Goal: Task Accomplishment & Management: Manage account settings

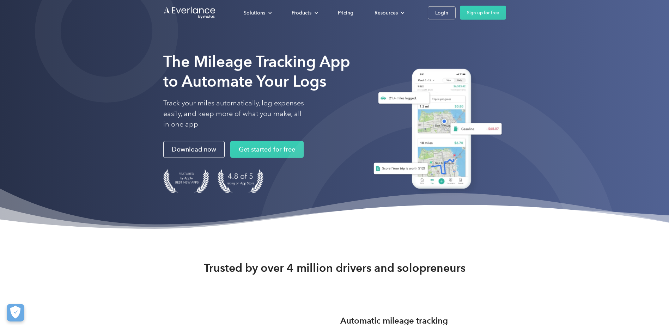
drag, startPoint x: 447, startPoint y: 10, endPoint x: 439, endPoint y: 28, distance: 19.7
click at [447, 10] on div "Login" at bounding box center [441, 12] width 13 height 9
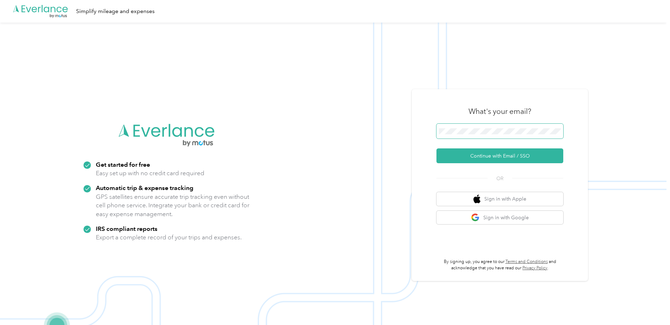
click at [458, 136] on span at bounding box center [500, 131] width 127 height 15
click at [491, 157] on button "Continue with Email / SSO" at bounding box center [500, 155] width 127 height 15
